Goal: Find specific page/section

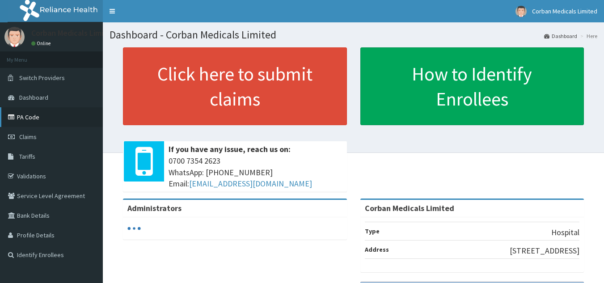
drag, startPoint x: 0, startPoint y: 0, endPoint x: 41, endPoint y: 110, distance: 117.3
click at [41, 110] on link "PA Code" at bounding box center [51, 117] width 103 height 20
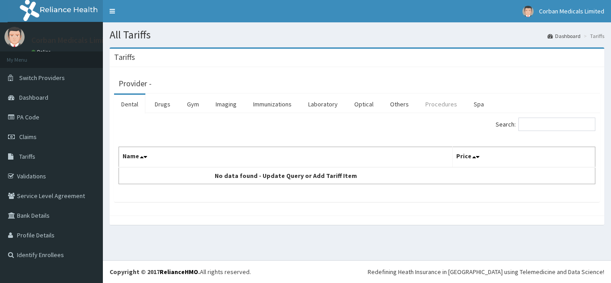
click at [443, 106] on link "Procedures" at bounding box center [441, 104] width 46 height 19
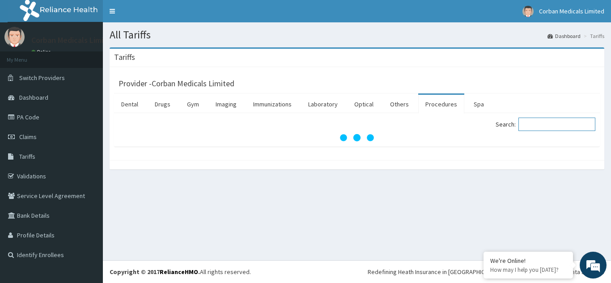
click at [573, 129] on input "Search:" at bounding box center [556, 124] width 77 height 13
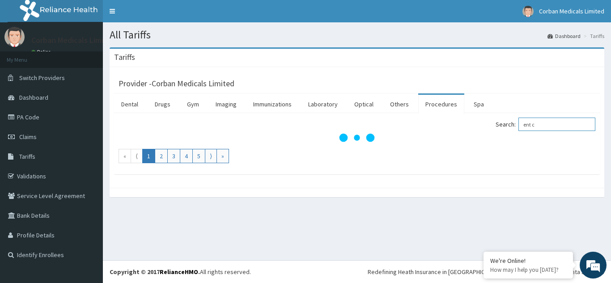
type input "ent co"
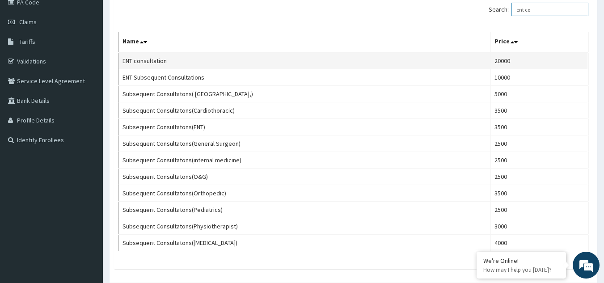
scroll to position [114, 0]
